Goal: Information Seeking & Learning: Learn about a topic

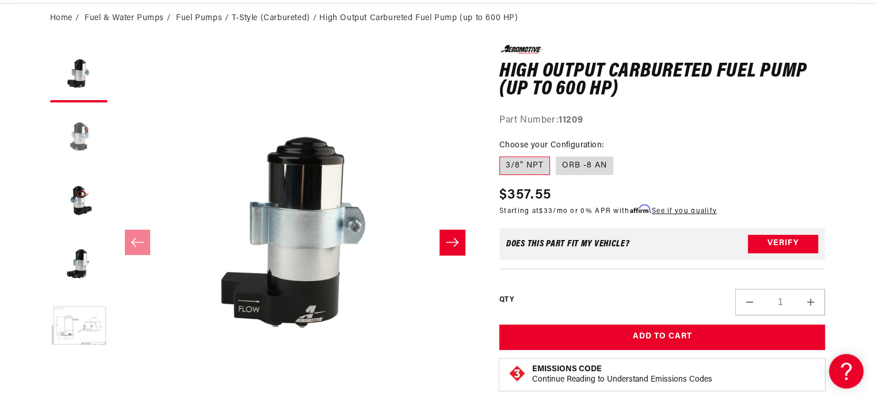
click at [93, 136] on button "Load image 2 in gallery view" at bounding box center [79, 137] width 58 height 58
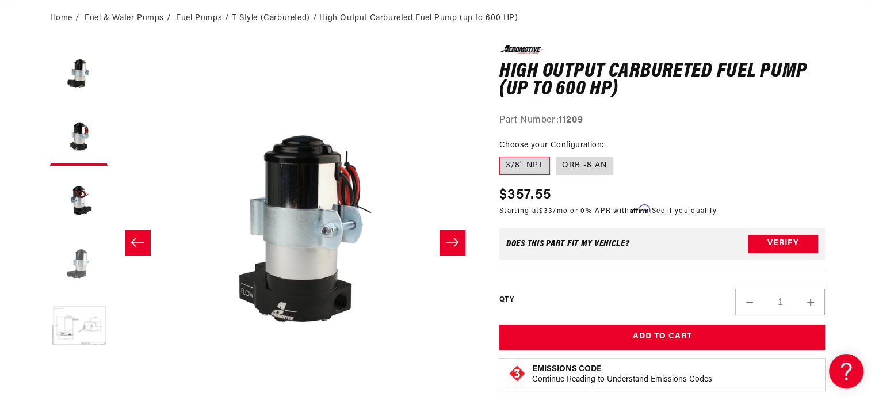
click at [78, 263] on button "Load image 4 in gallery view" at bounding box center [79, 264] width 58 height 58
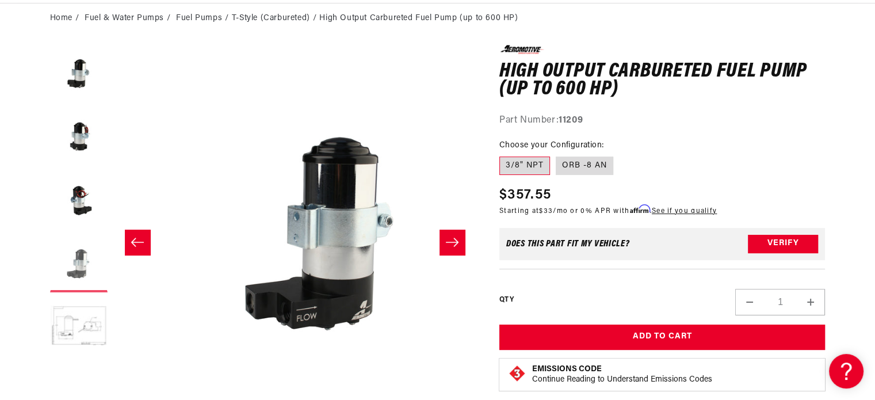
scroll to position [0, 1090]
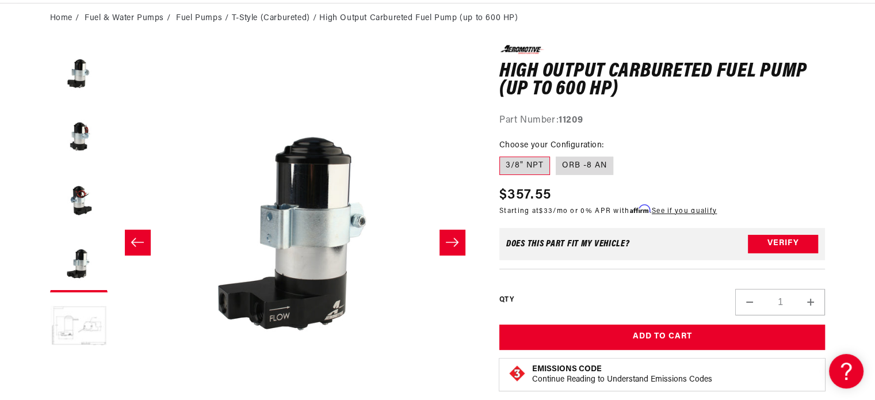
click at [81, 318] on button "Load image 5 in gallery view" at bounding box center [79, 327] width 58 height 58
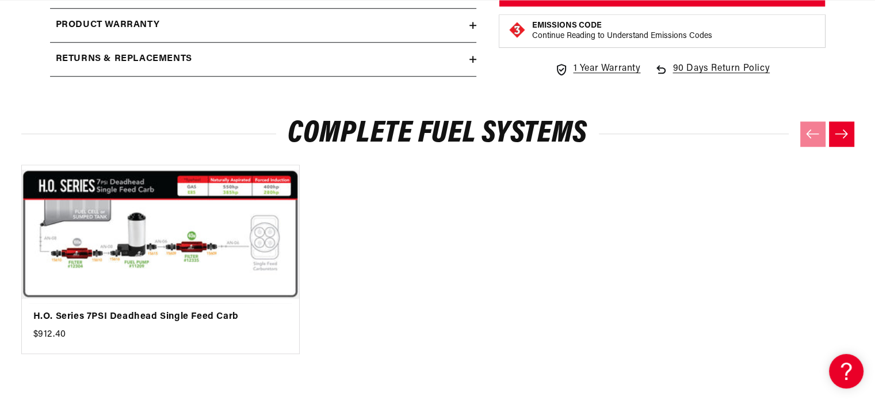
scroll to position [1036, 0]
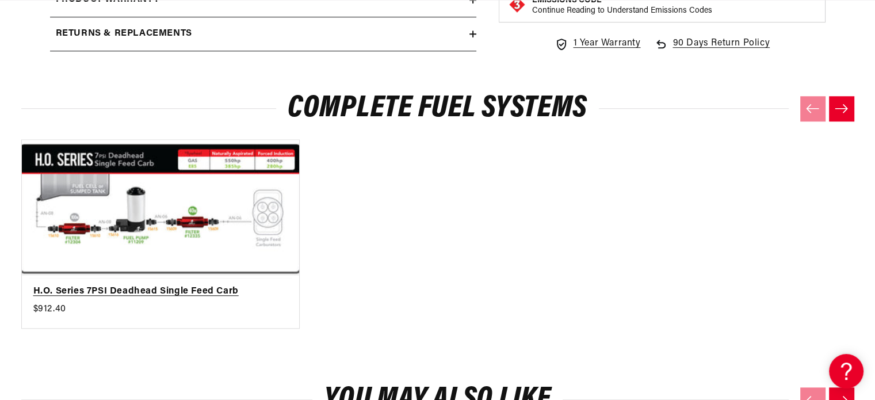
click at [143, 284] on link "H.O. Series 7PSI Deadhead Single Feed Carb" at bounding box center [154, 291] width 243 height 15
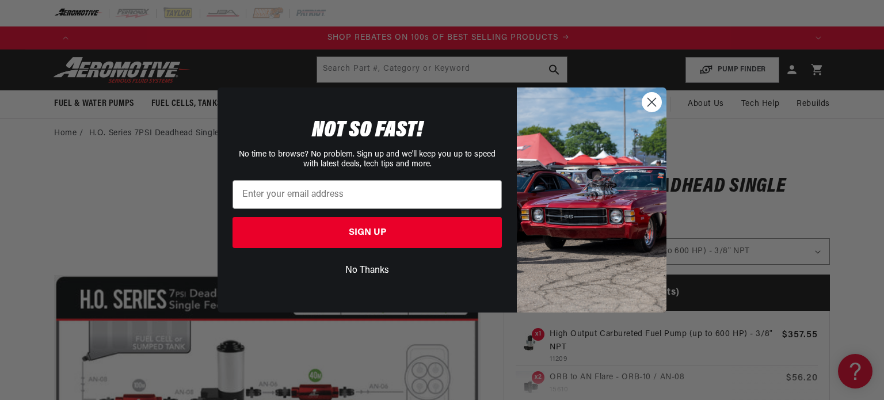
scroll to position [0, 1459]
